Goal: Information Seeking & Learning: Learn about a topic

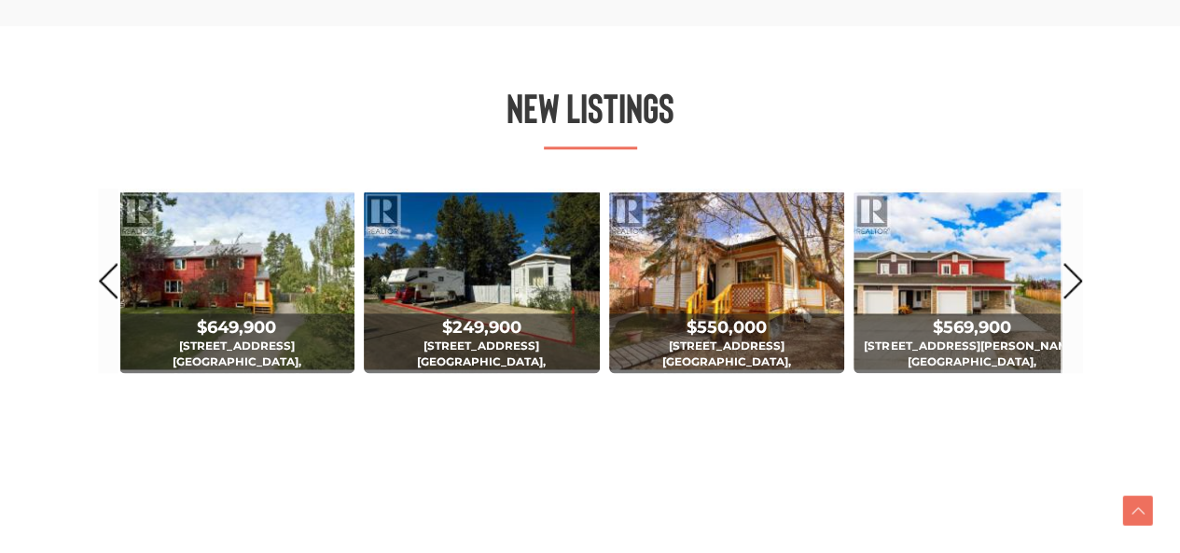
scroll to position [1119, 0]
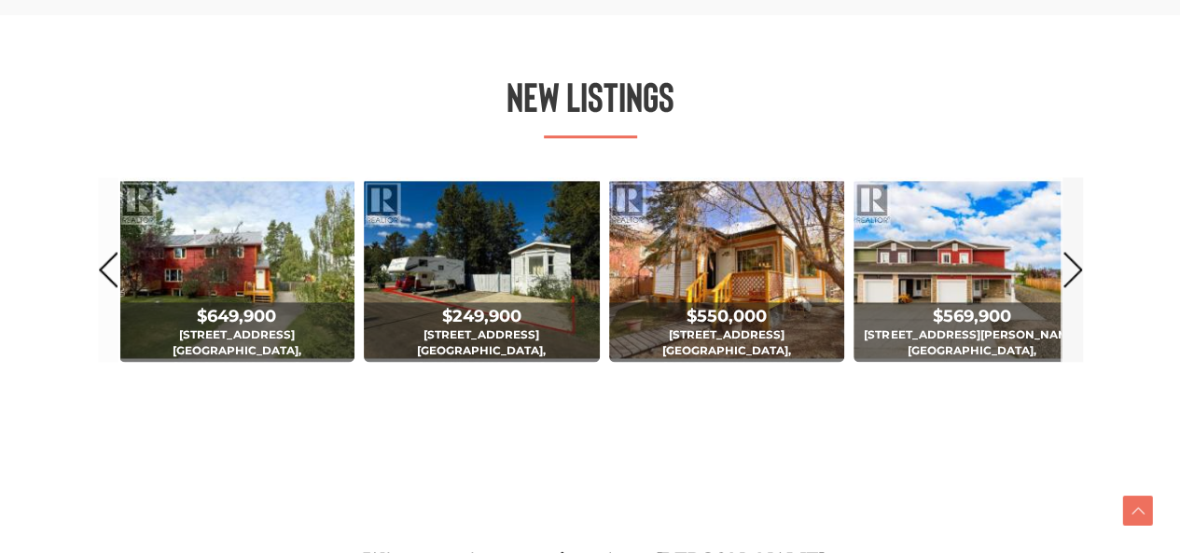
click at [1071, 266] on link "Next" at bounding box center [1072, 269] width 21 height 184
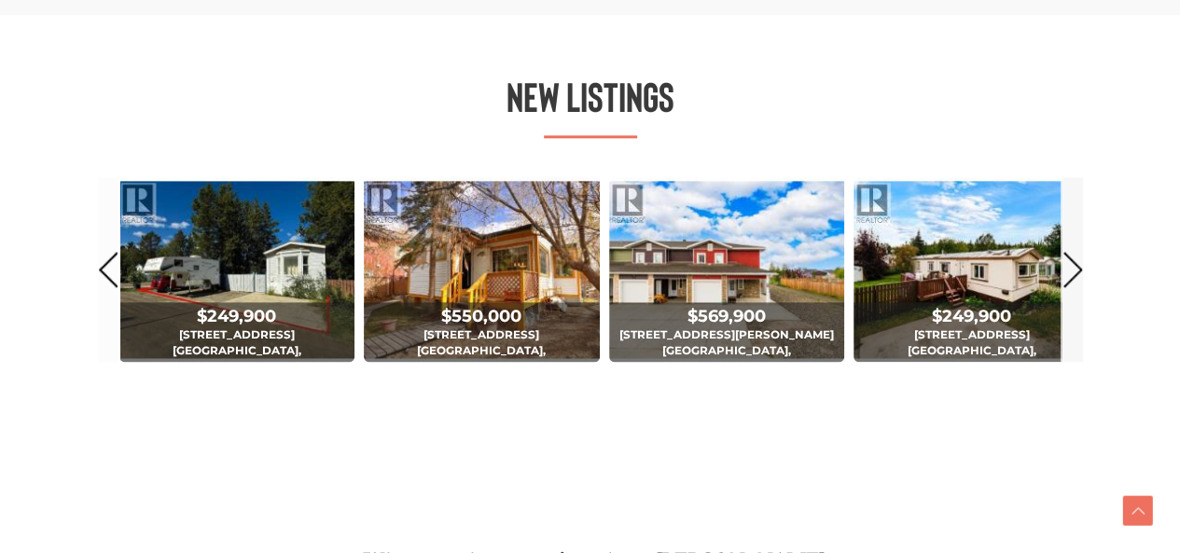
click at [1071, 266] on link "Next" at bounding box center [1072, 269] width 21 height 184
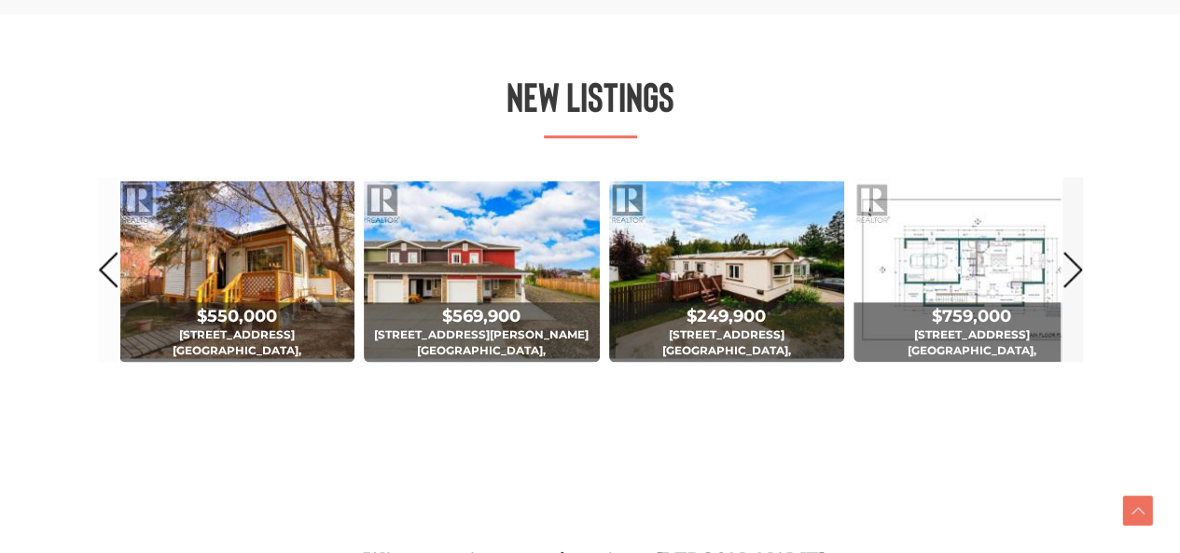
click at [1071, 266] on link "Next" at bounding box center [1072, 269] width 21 height 184
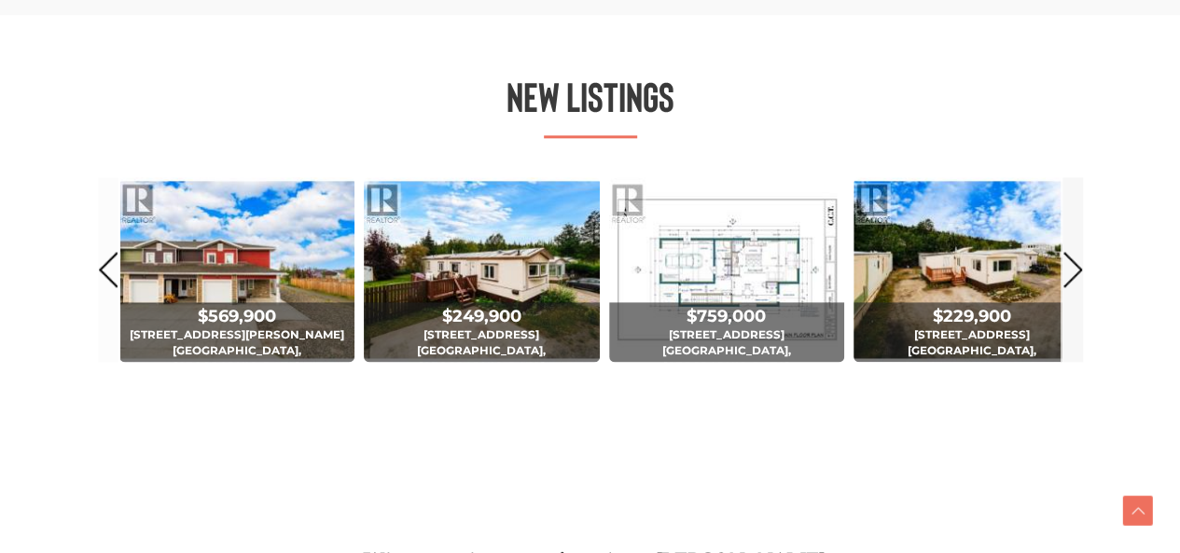
click at [1071, 266] on link "Next" at bounding box center [1072, 269] width 21 height 184
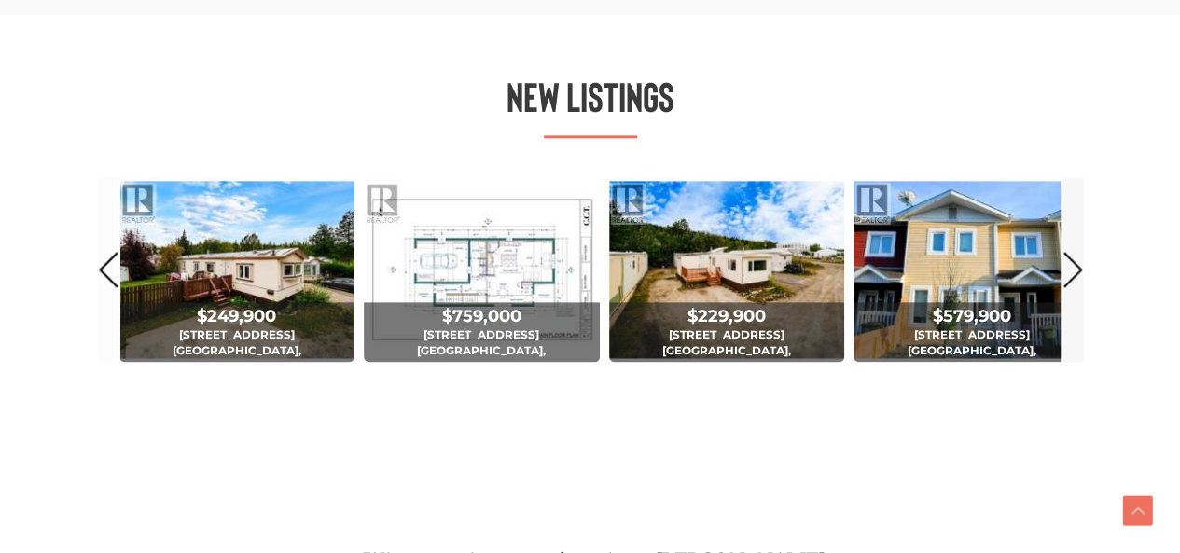
click at [1071, 266] on link "Next" at bounding box center [1072, 269] width 21 height 184
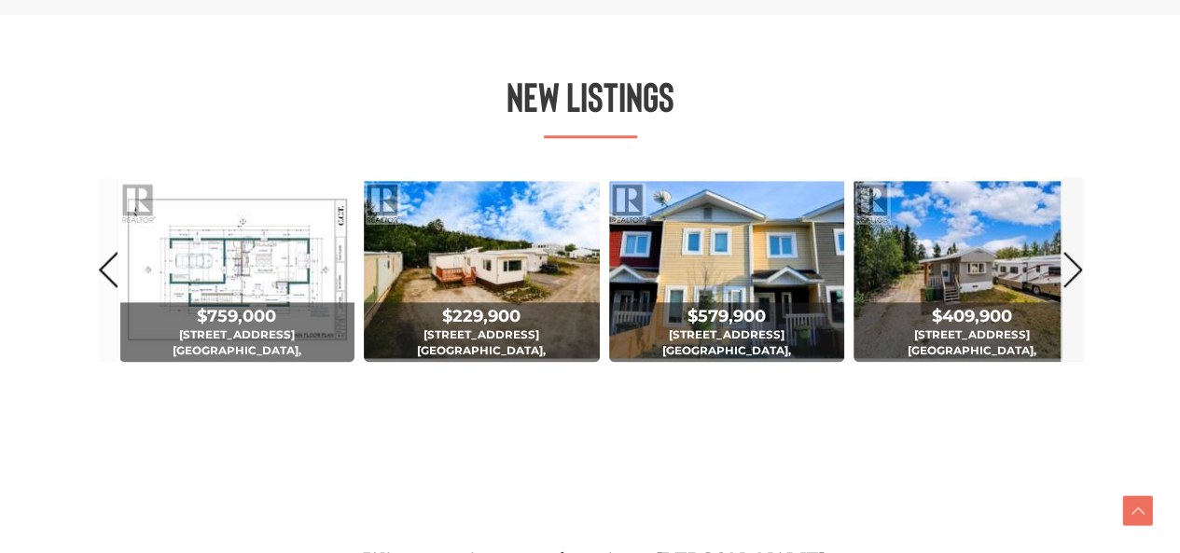
click at [1071, 266] on link "Next" at bounding box center [1072, 269] width 21 height 184
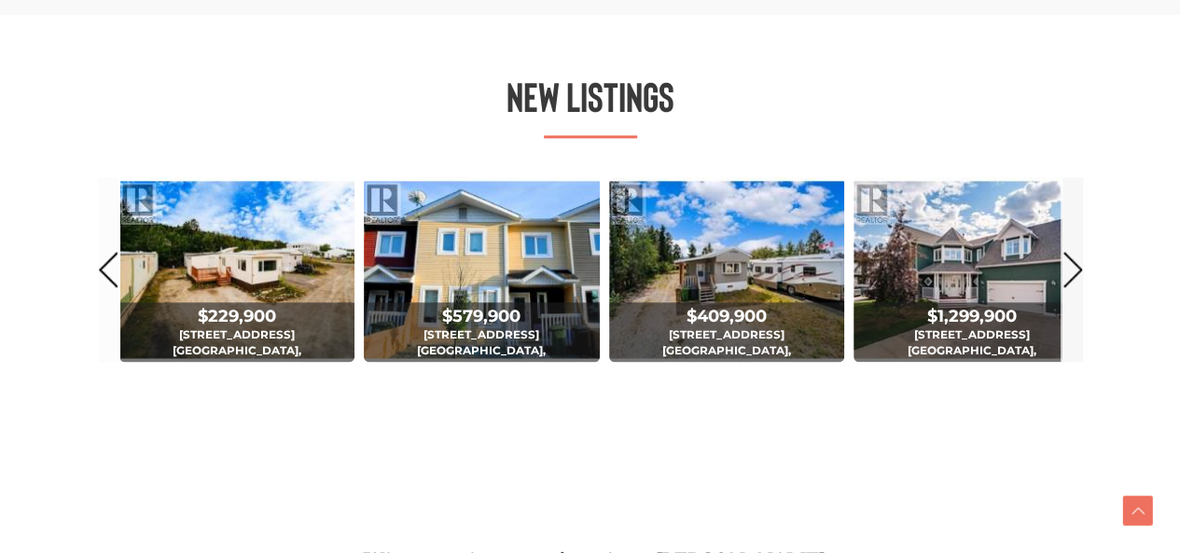
click at [1071, 266] on link "Next" at bounding box center [1072, 269] width 21 height 184
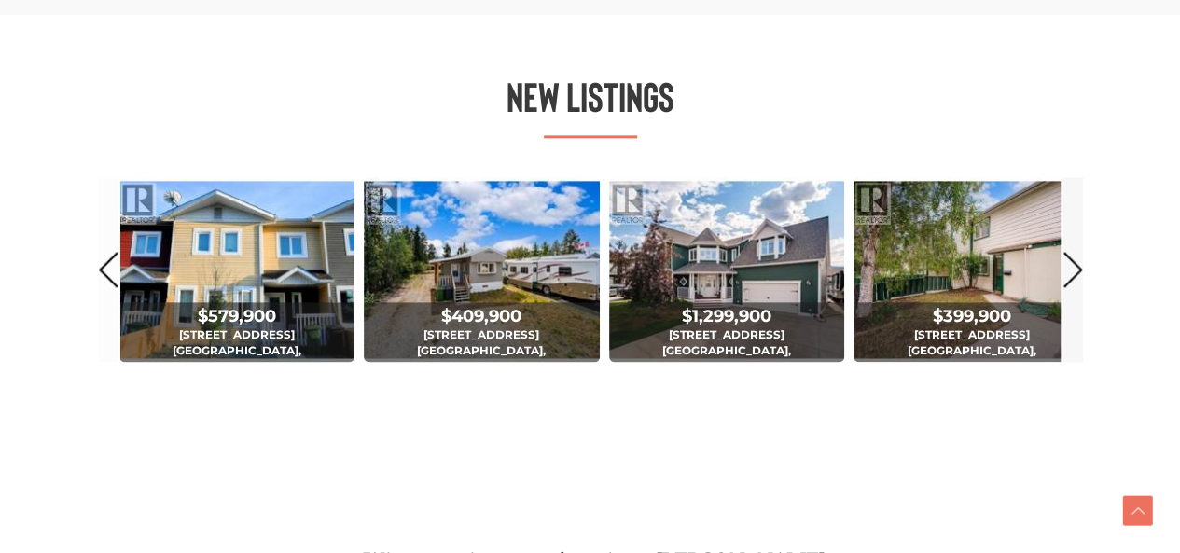
click at [1071, 266] on link "Next" at bounding box center [1072, 269] width 21 height 184
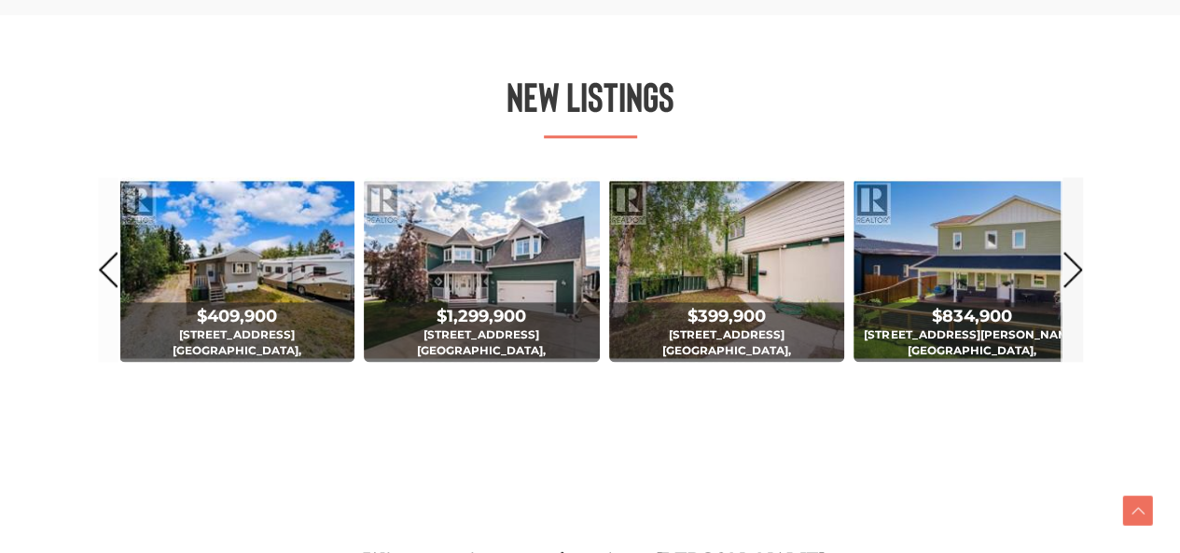
click at [1071, 266] on link "Next" at bounding box center [1072, 269] width 21 height 184
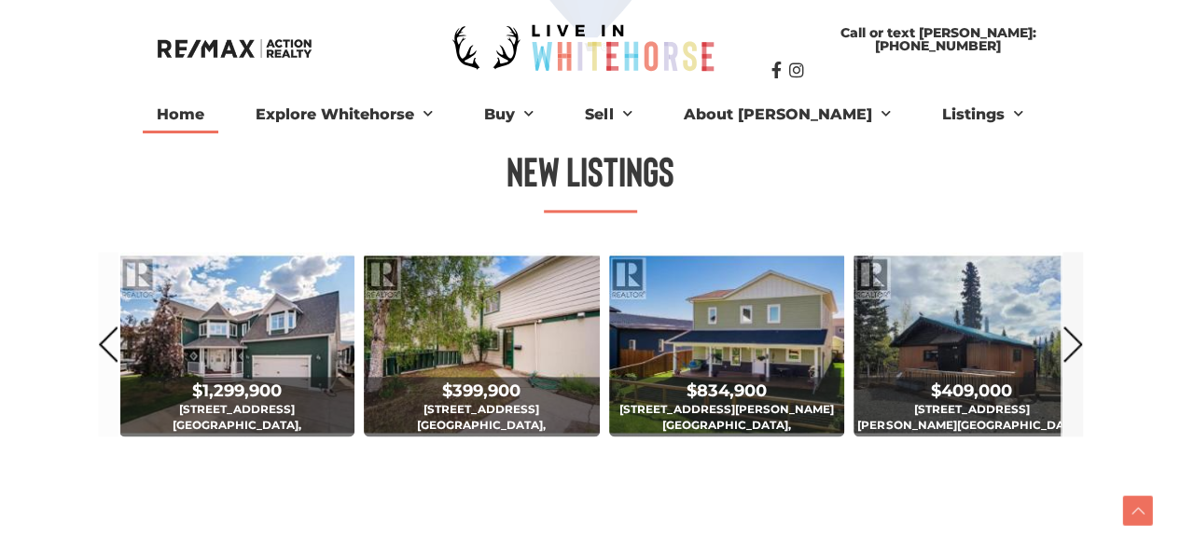
scroll to position [1045, 0]
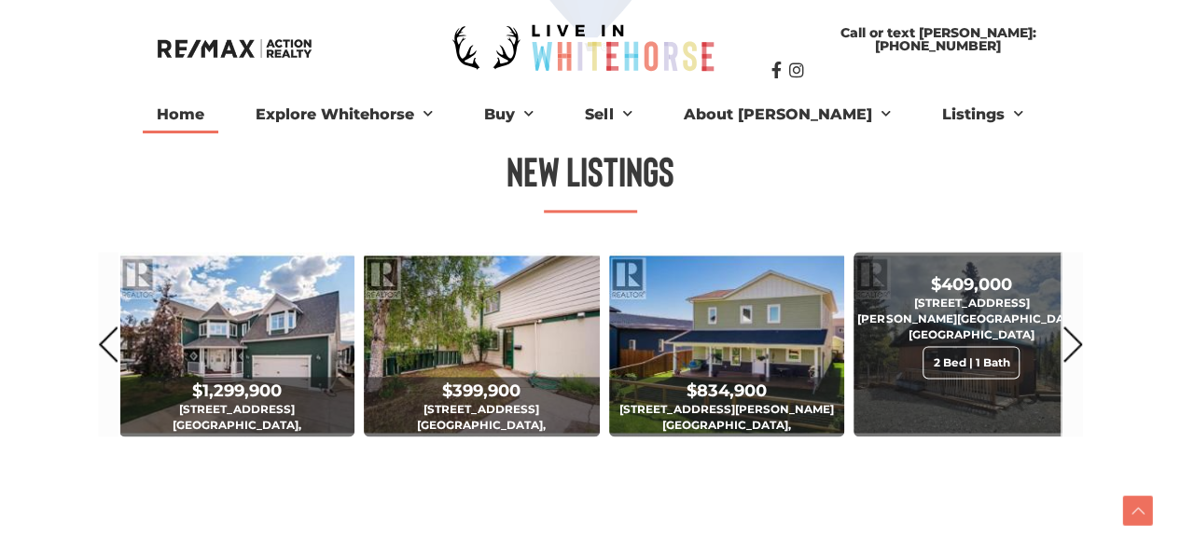
click at [977, 366] on span "$409,000 119 Alsek Crescent Haines Junction, Yukon 2 Bed | 1 Bath" at bounding box center [971, 328] width 236 height 112
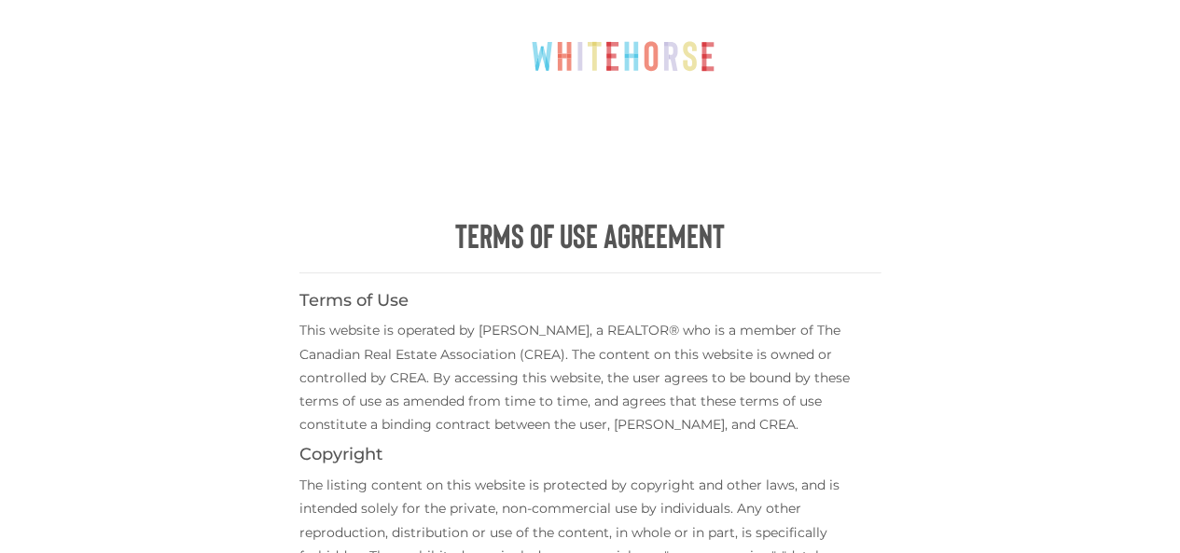
click at [603, 375] on p "This website is operated by [PERSON_NAME], a REALTOR® who is a member of The Ca…" at bounding box center [589, 378] width 581 height 118
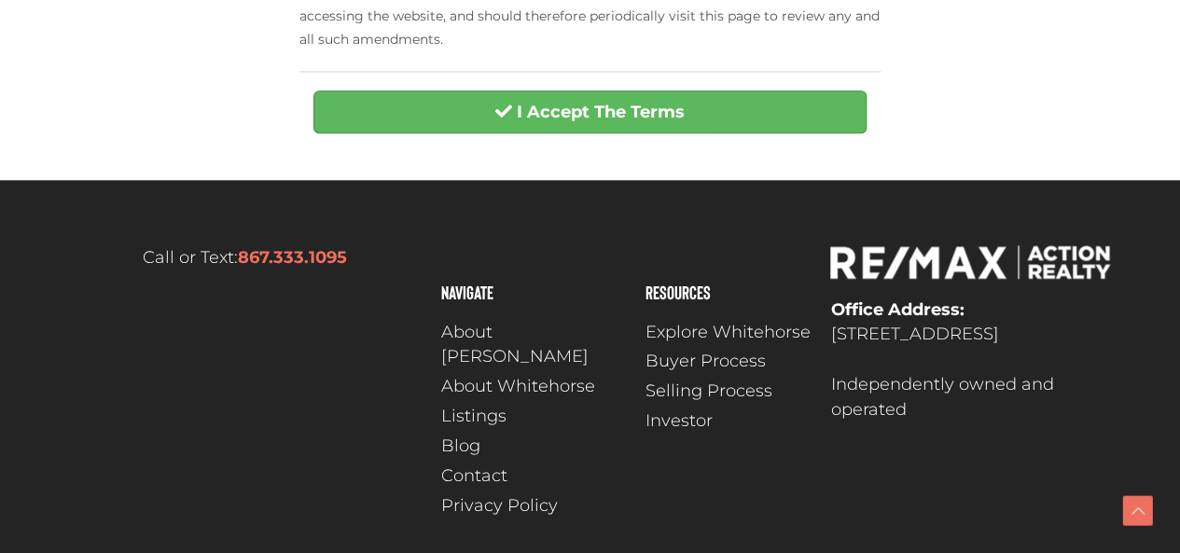
scroll to position [1037, 0]
